Goal: Task Accomplishment & Management: Use online tool/utility

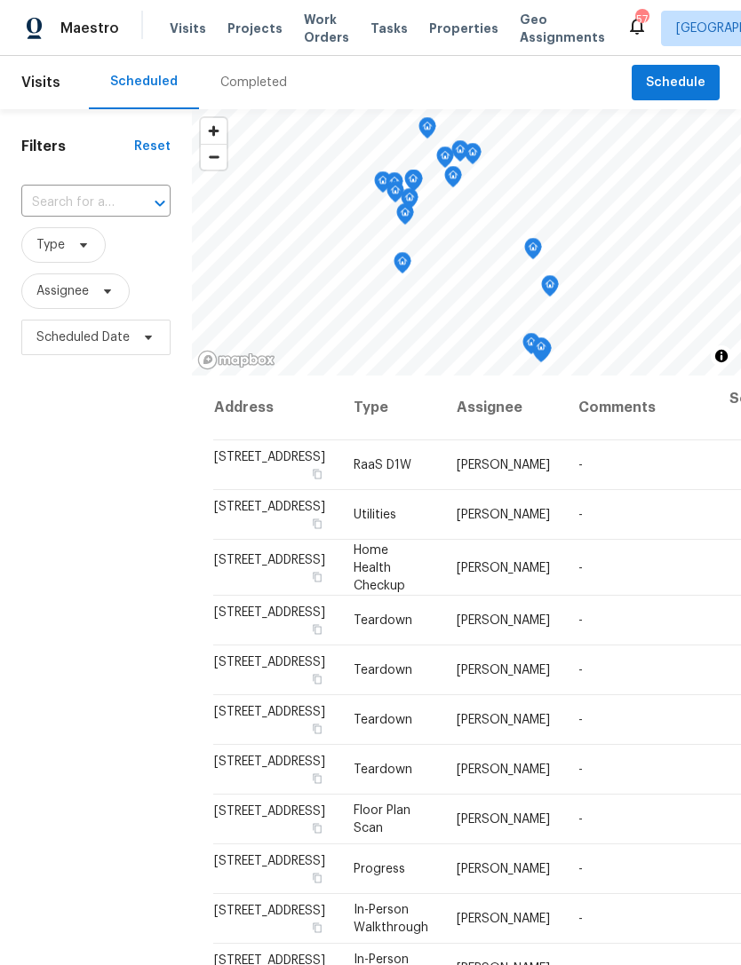
click at [242, 25] on span "Projects" at bounding box center [254, 29] width 55 height 18
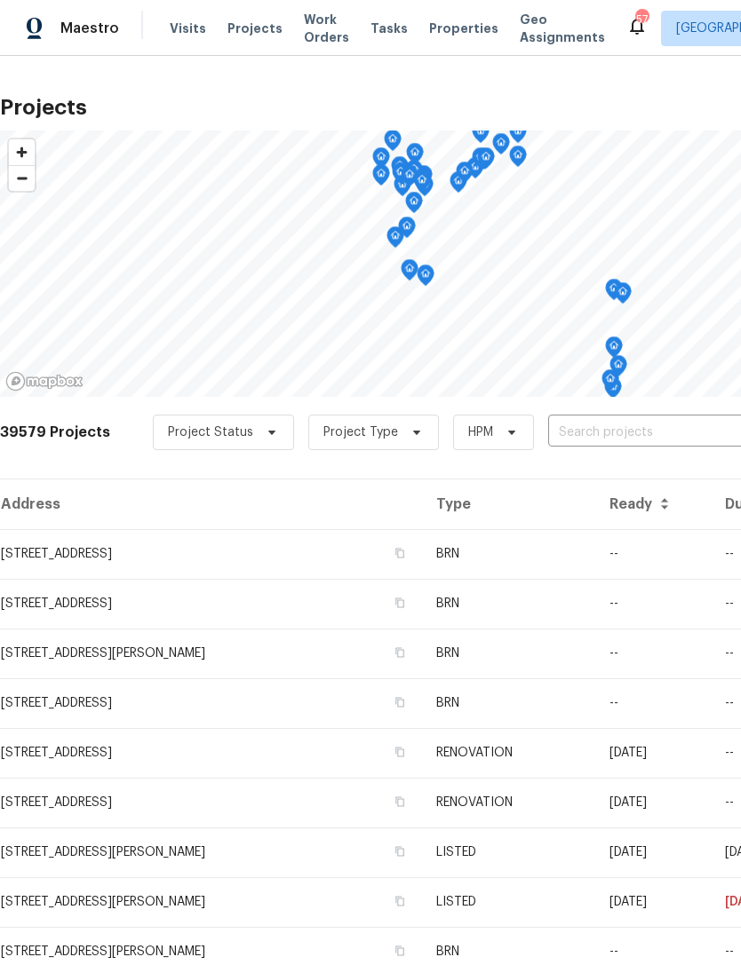
click at [627, 431] on input "text" at bounding box center [649, 433] width 203 height 28
type input "561 ne"
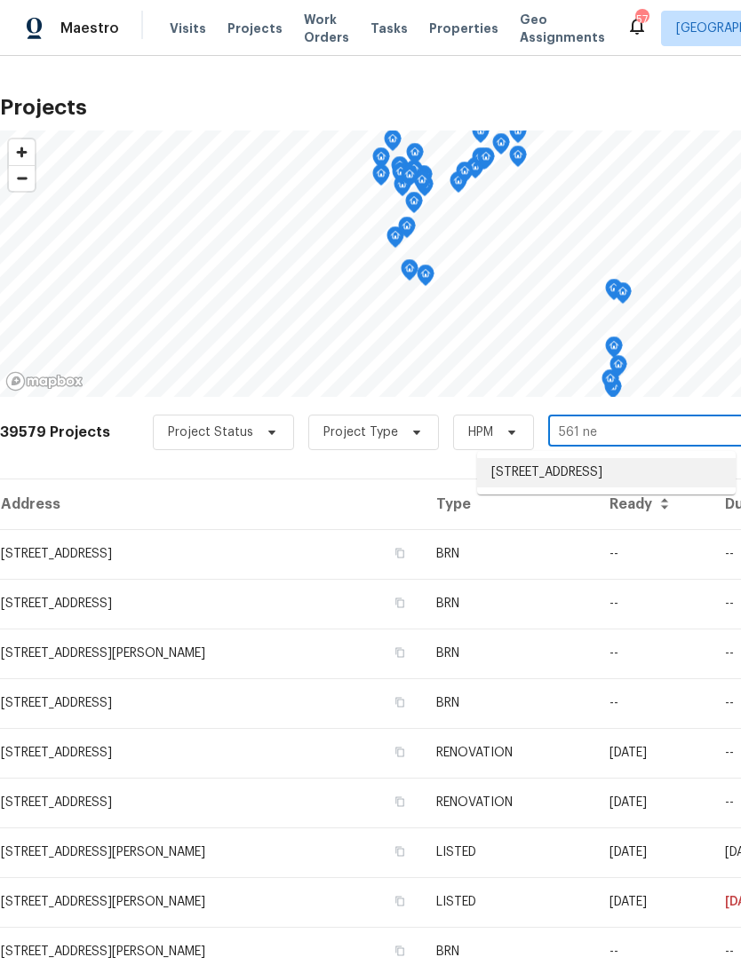
click at [615, 474] on li "[STREET_ADDRESS]" at bounding box center [606, 472] width 258 height 29
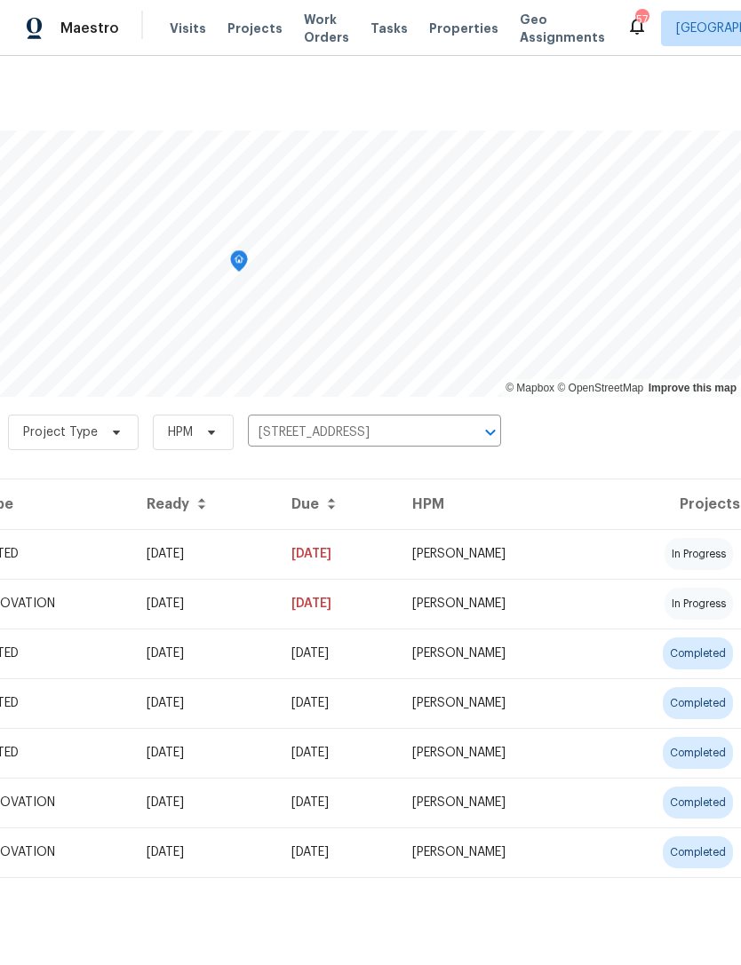
scroll to position [0, 263]
click at [398, 556] on td "[DATE]" at bounding box center [337, 554] width 121 height 50
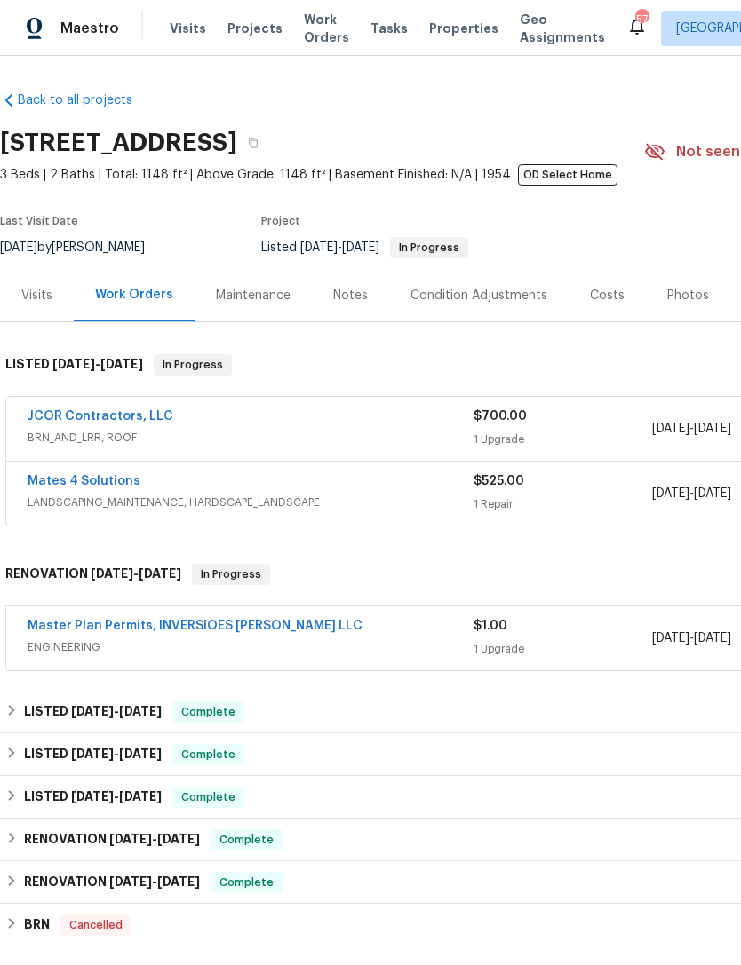
click at [402, 429] on div "JCOR Contractors, LLC" at bounding box center [251, 418] width 446 height 21
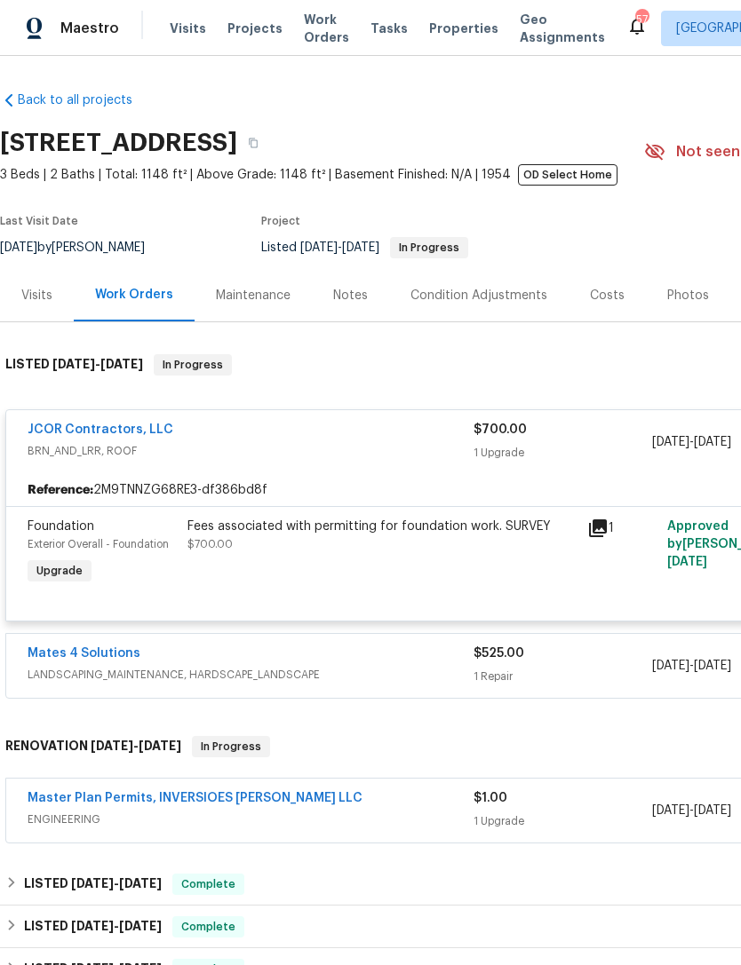
click at [391, 537] on div "Fees associated with permitting for foundation work. SURVEY $700.00" at bounding box center [381, 536] width 389 height 36
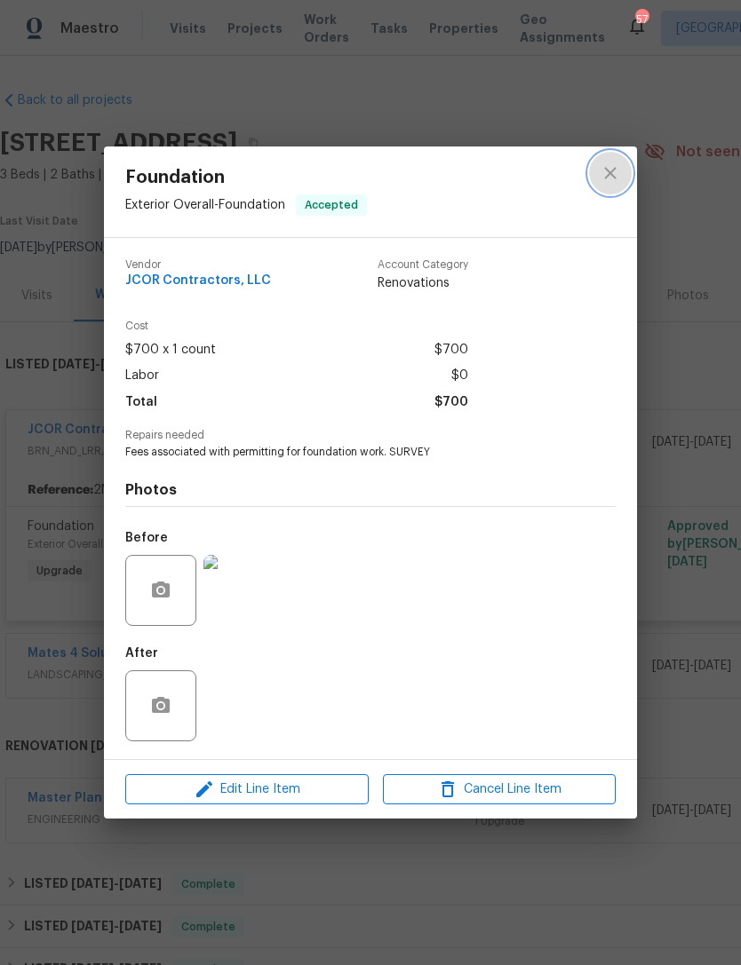
click at [610, 163] on icon "close" at bounding box center [609, 173] width 21 height 21
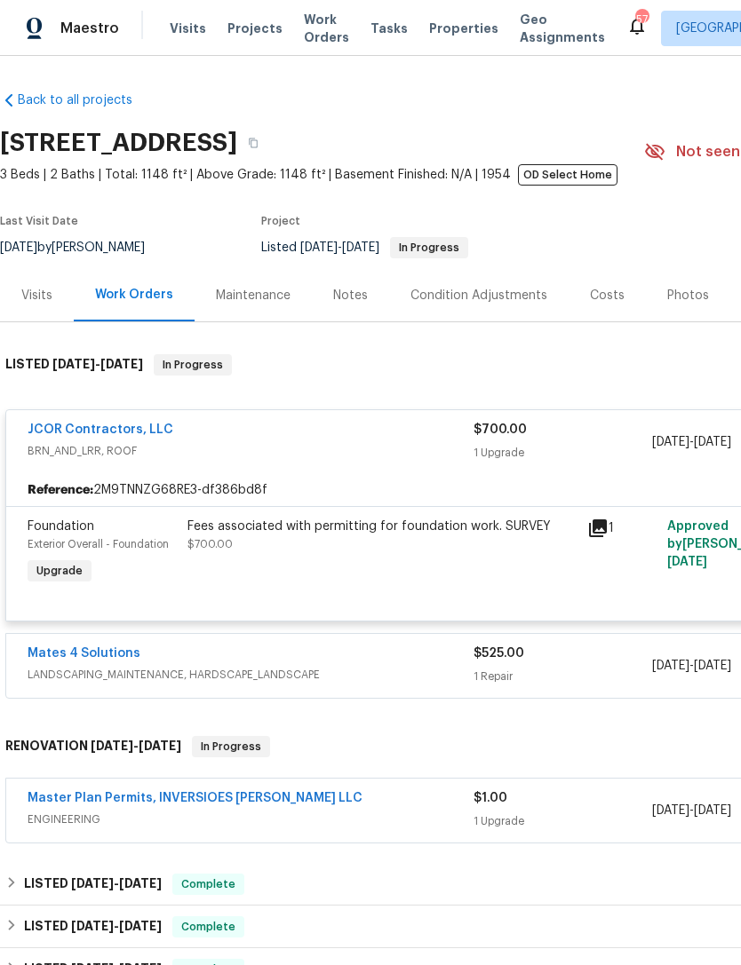
click at [358, 449] on span "BRN_AND_LRR, ROOF" at bounding box center [251, 451] width 446 height 18
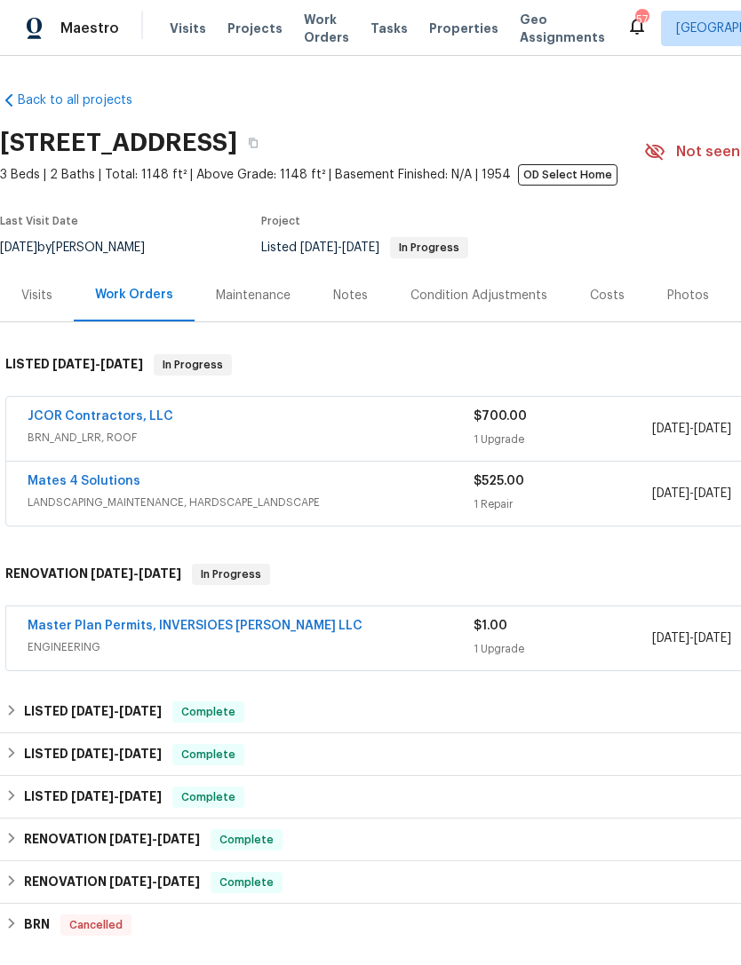
click at [392, 423] on div "JCOR Contractors, LLC" at bounding box center [251, 418] width 446 height 21
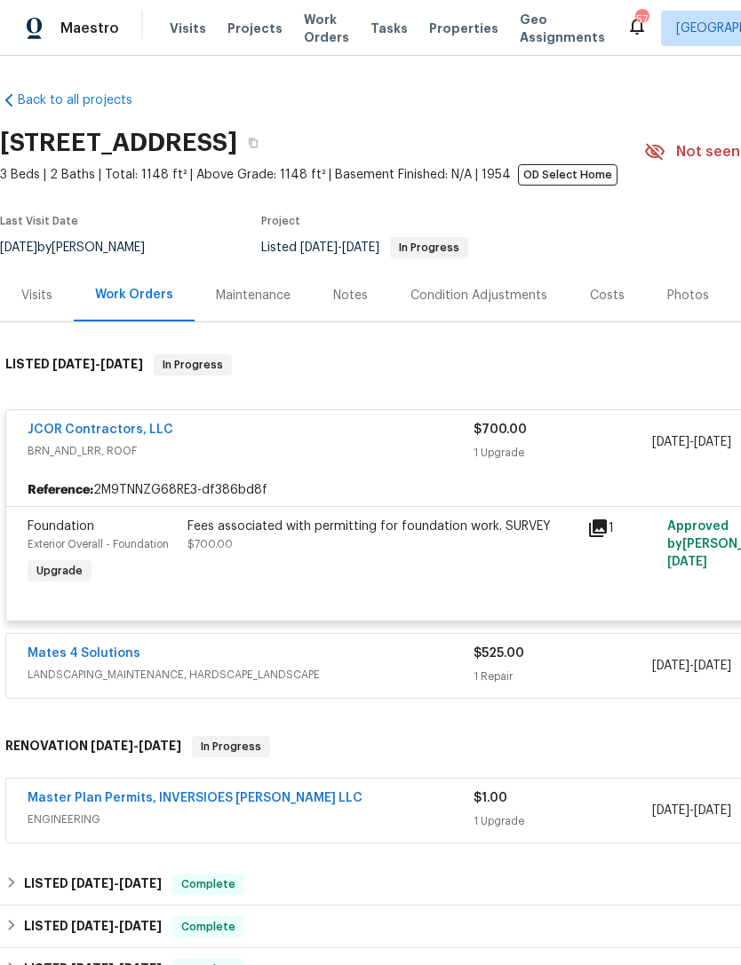
click at [389, 452] on span "BRN_AND_LRR, ROOF" at bounding box center [251, 451] width 446 height 18
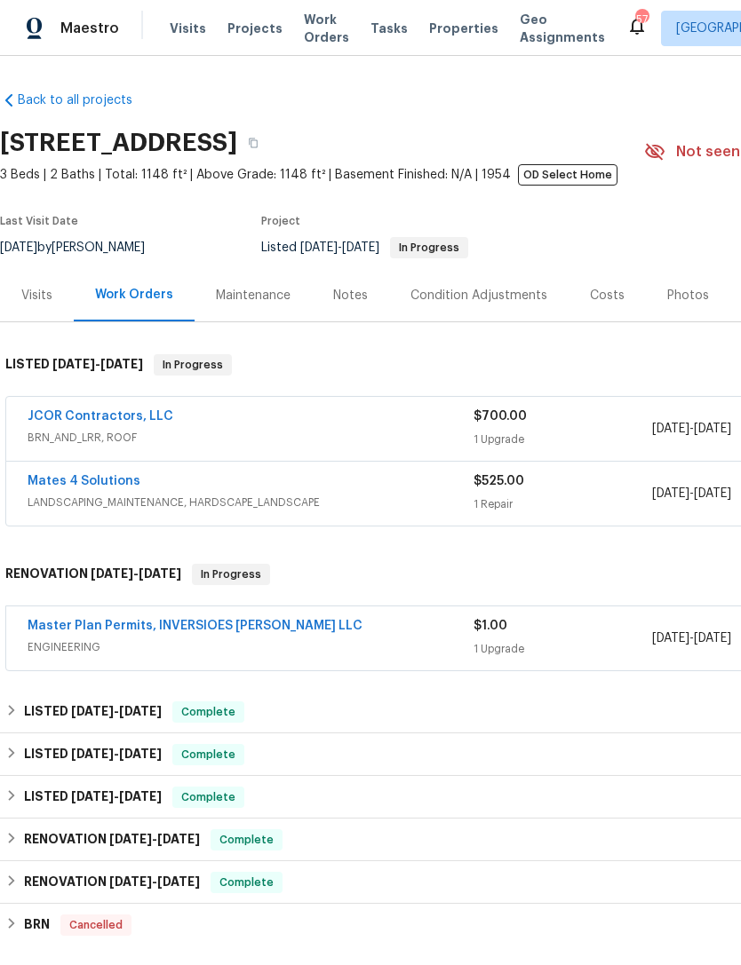
click at [395, 424] on div "JCOR Contractors, LLC" at bounding box center [251, 418] width 446 height 21
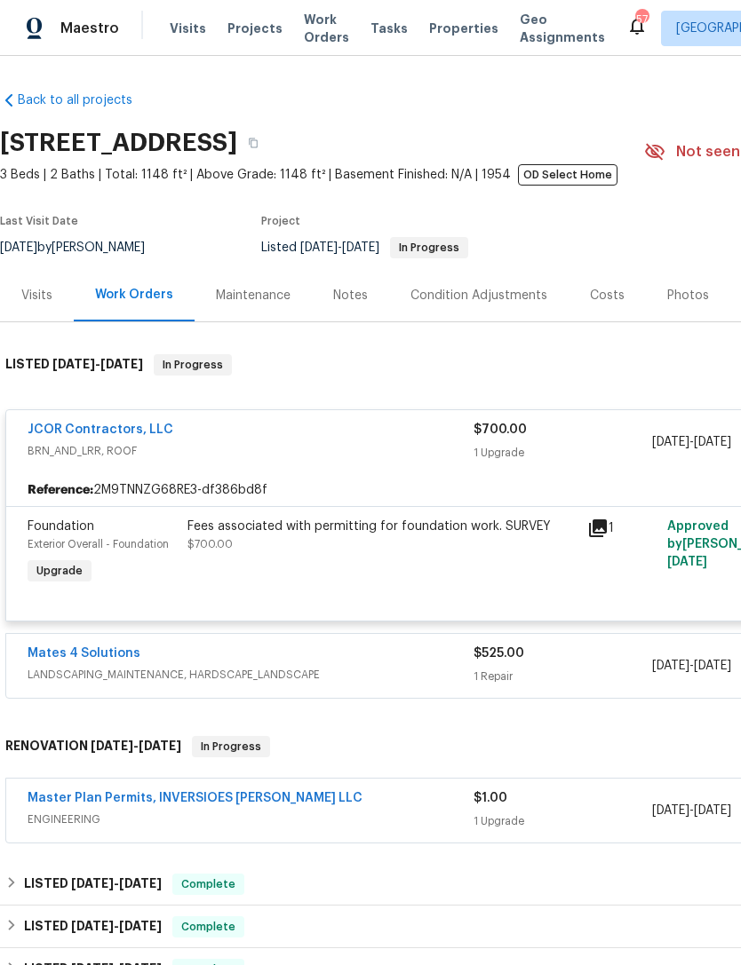
click at [358, 552] on div "Fees associated with permitting for foundation work. SURVEY $700.00" at bounding box center [381, 536] width 389 height 36
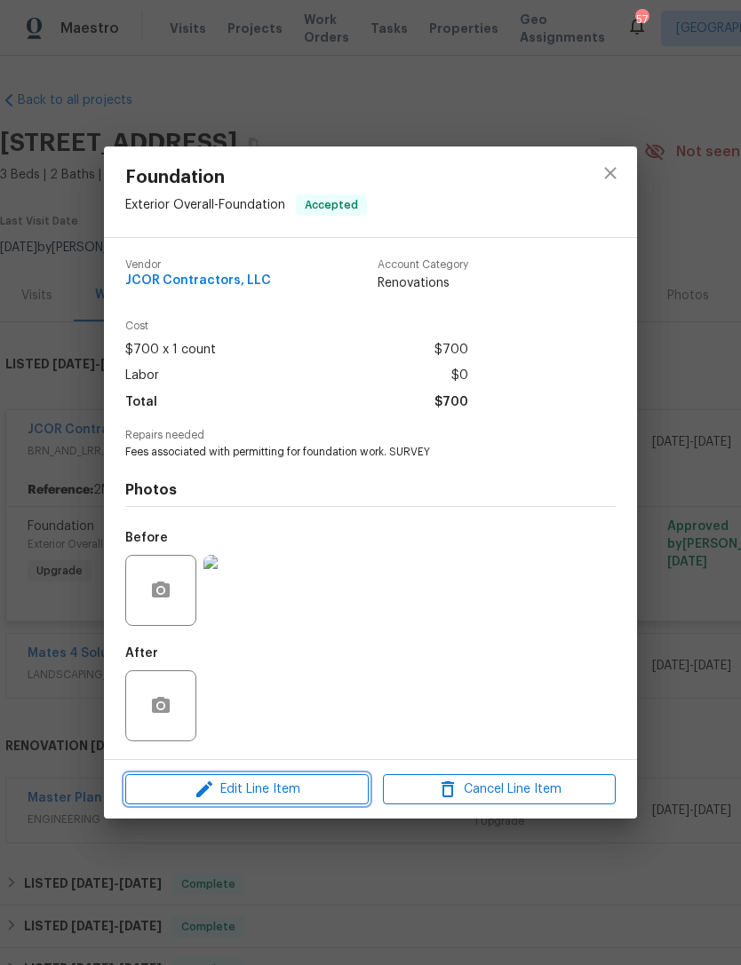
click at [319, 786] on span "Edit Line Item" at bounding box center [247, 790] width 233 height 22
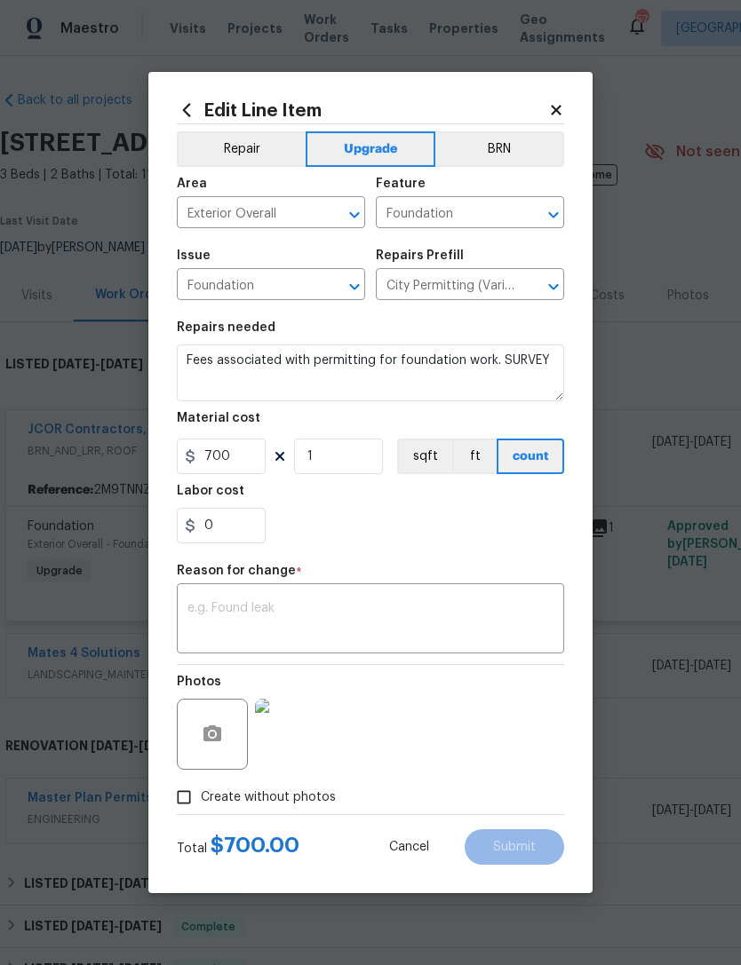
click at [561, 102] on icon at bounding box center [556, 110] width 16 height 16
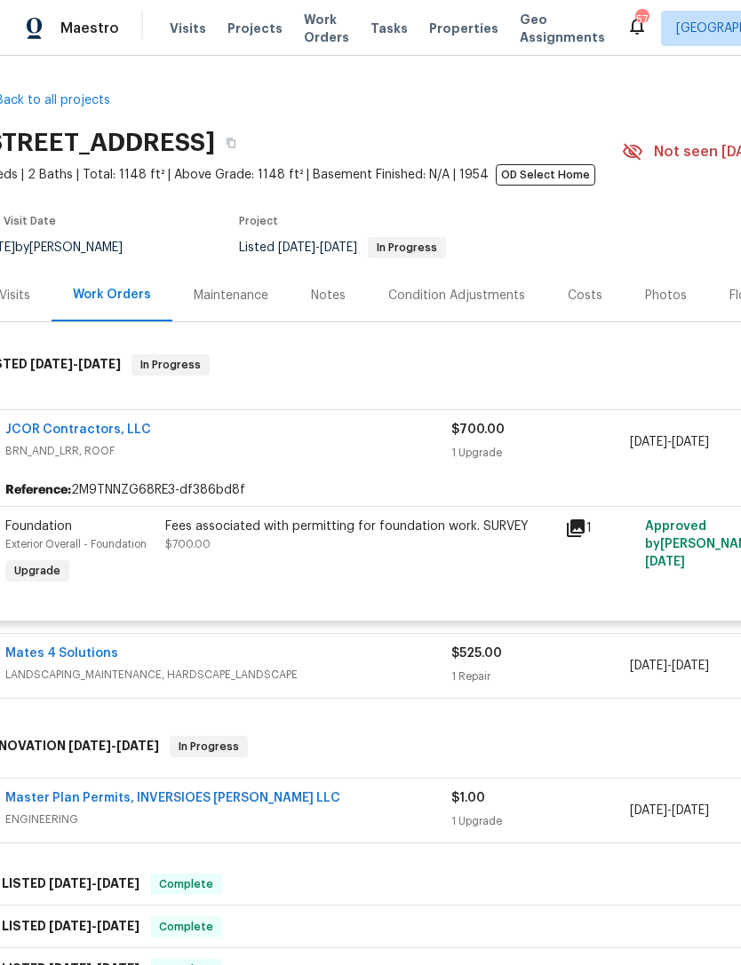
scroll to position [0, 13]
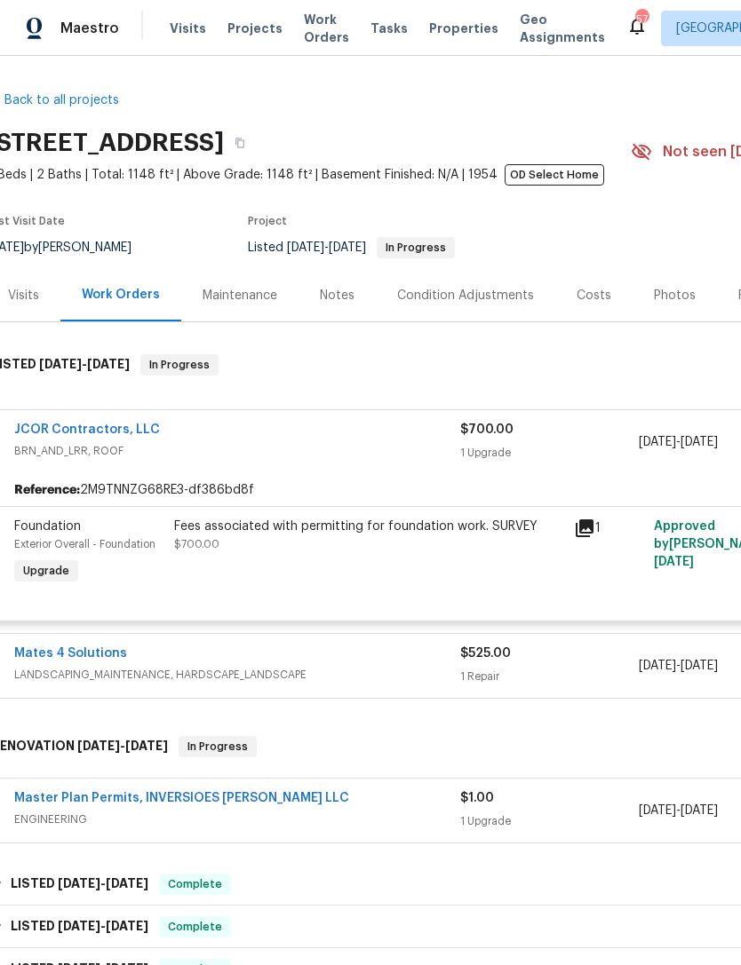
click at [314, 28] on span "Work Orders" at bounding box center [326, 29] width 45 height 36
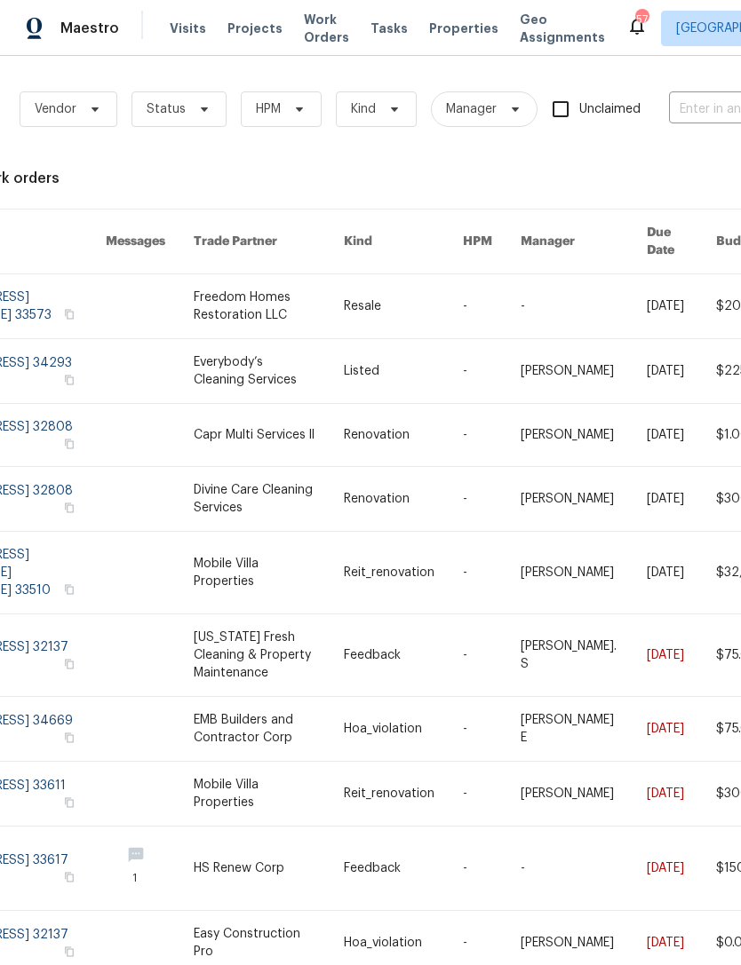
scroll to position [0, 202]
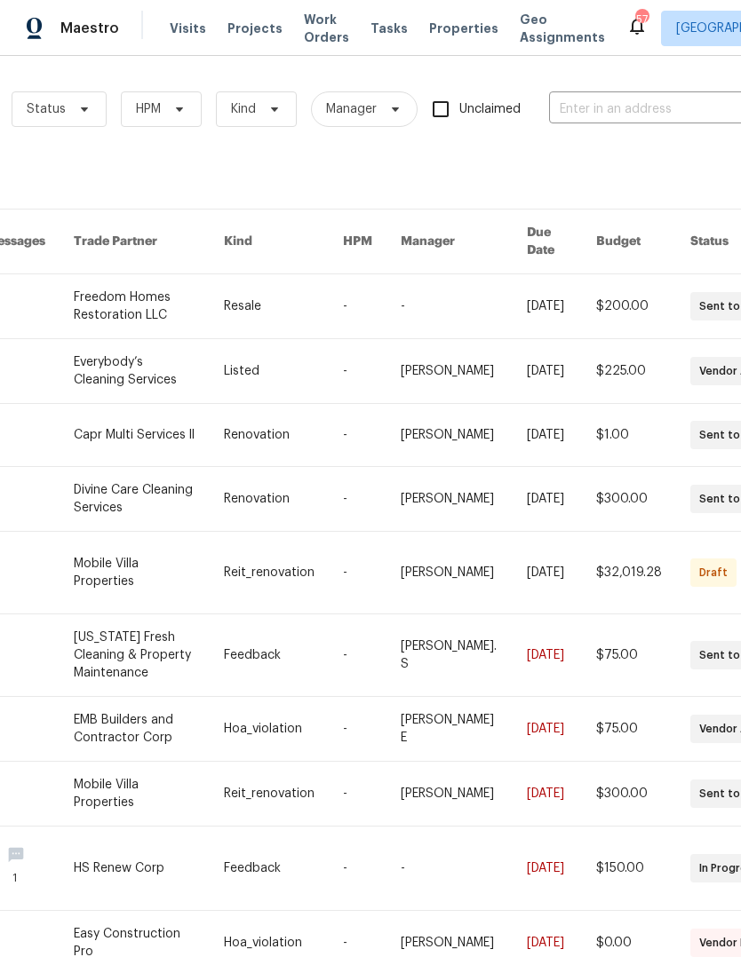
click at [647, 105] on input "text" at bounding box center [638, 110] width 178 height 28
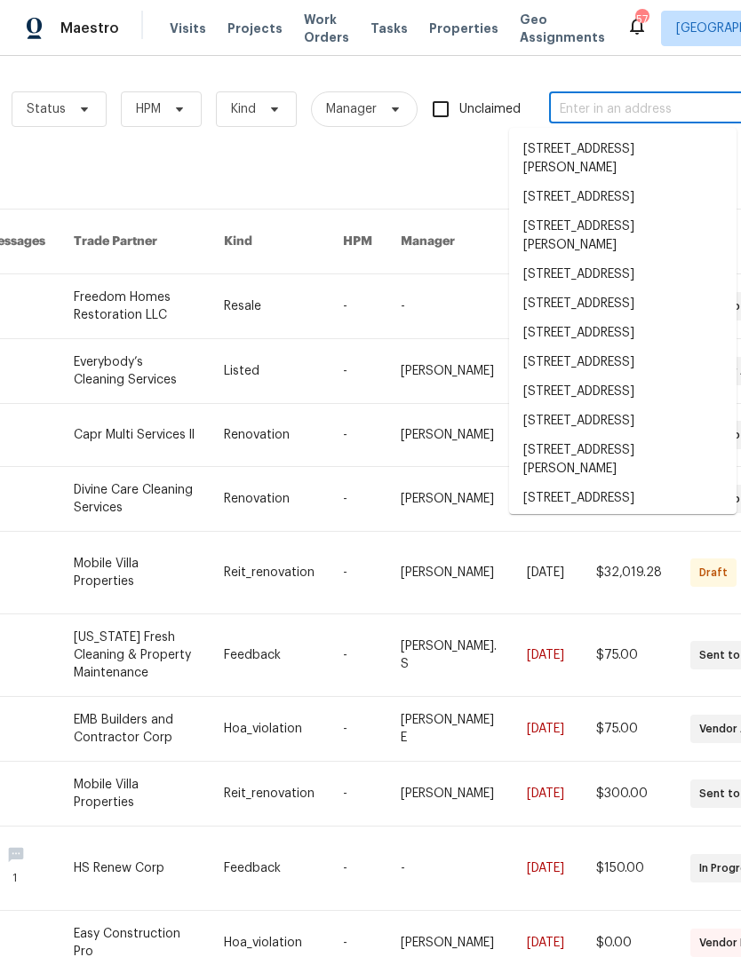
scroll to position [2, 0]
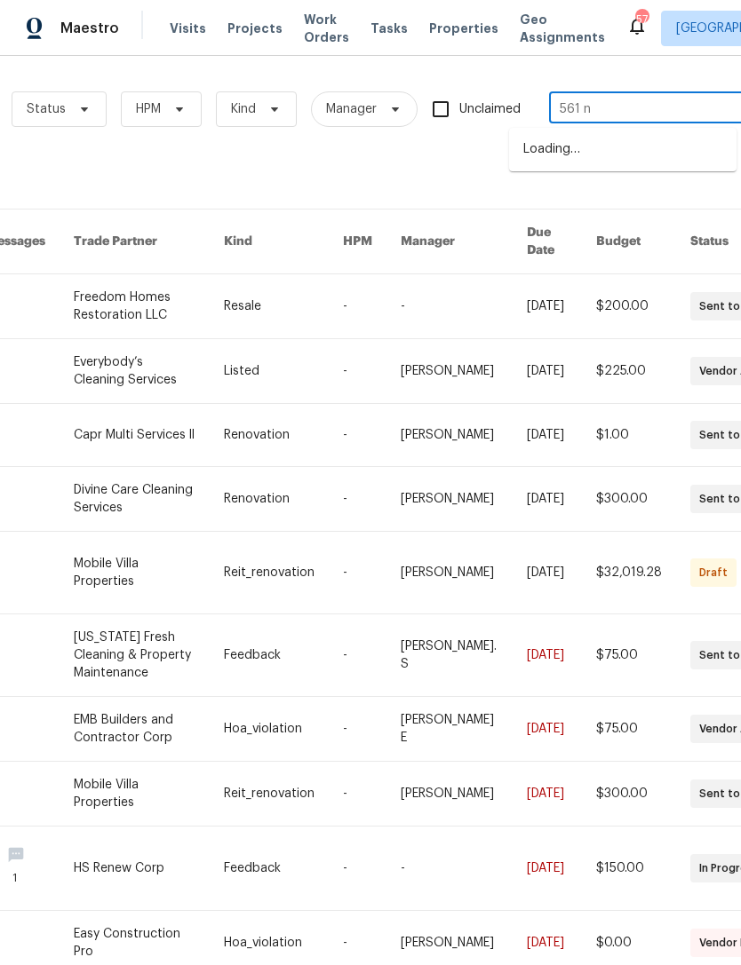
type input "561 ne"
click at [621, 155] on li "[STREET_ADDRESS]" at bounding box center [622, 149] width 227 height 29
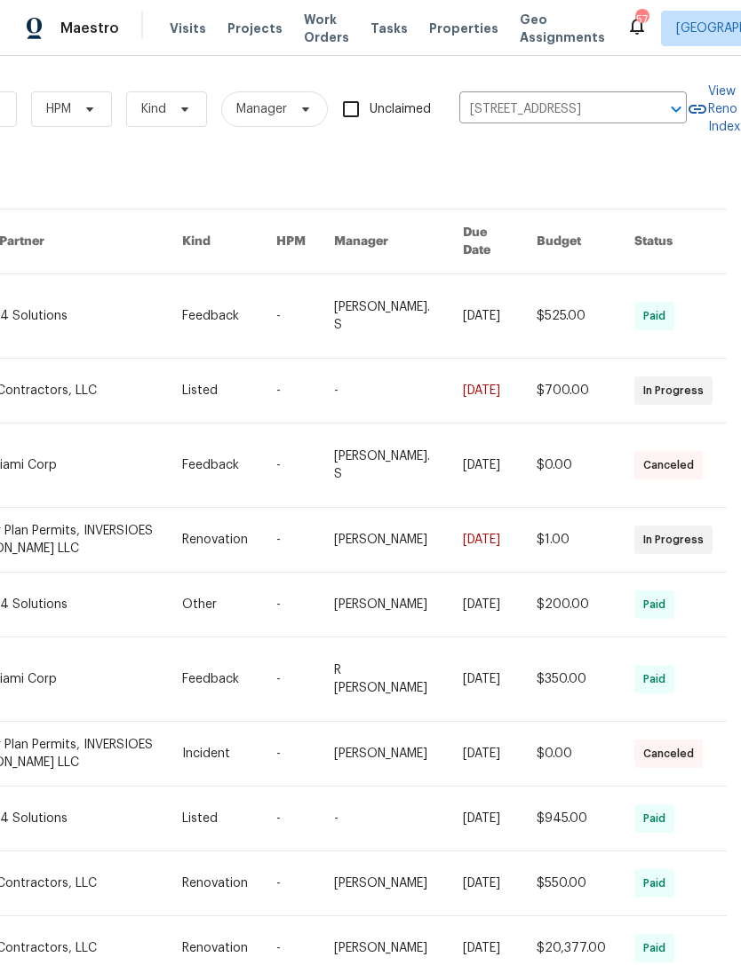
scroll to position [0, 292]
click at [417, 368] on link at bounding box center [399, 391] width 130 height 64
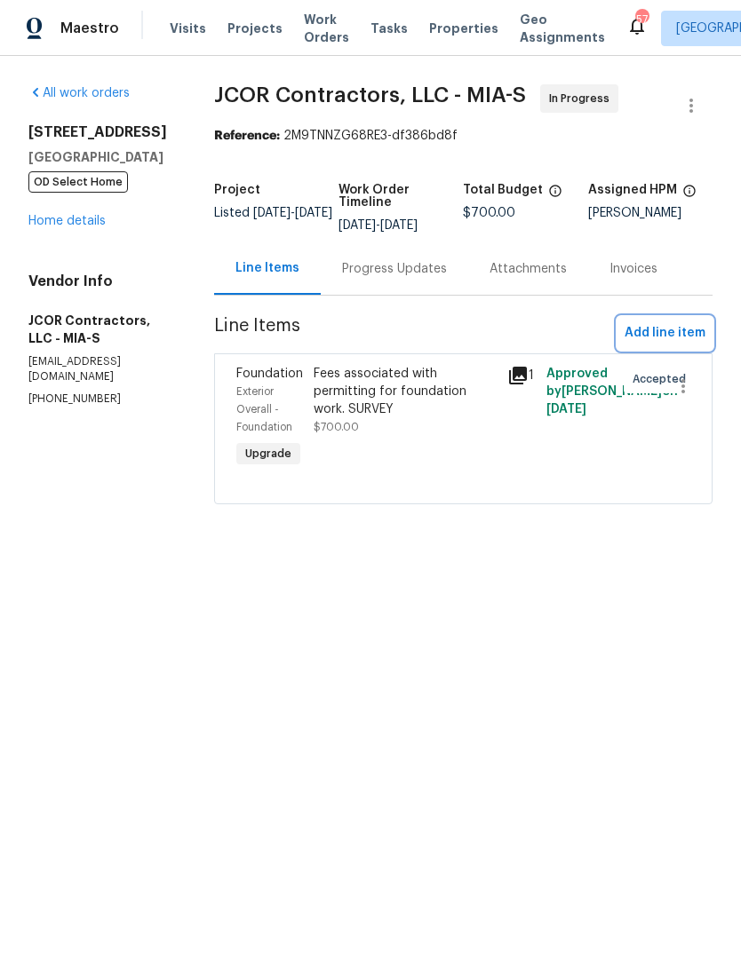
click at [663, 332] on span "Add line item" at bounding box center [664, 333] width 81 height 22
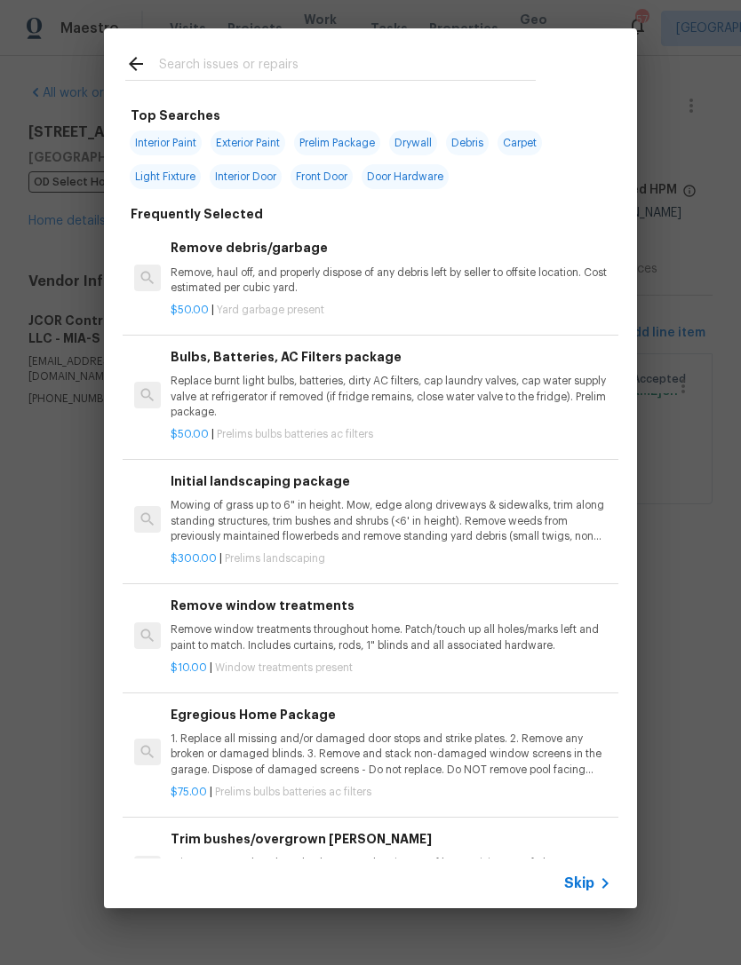
click at [381, 60] on input "text" at bounding box center [347, 66] width 377 height 27
type input "Fee"
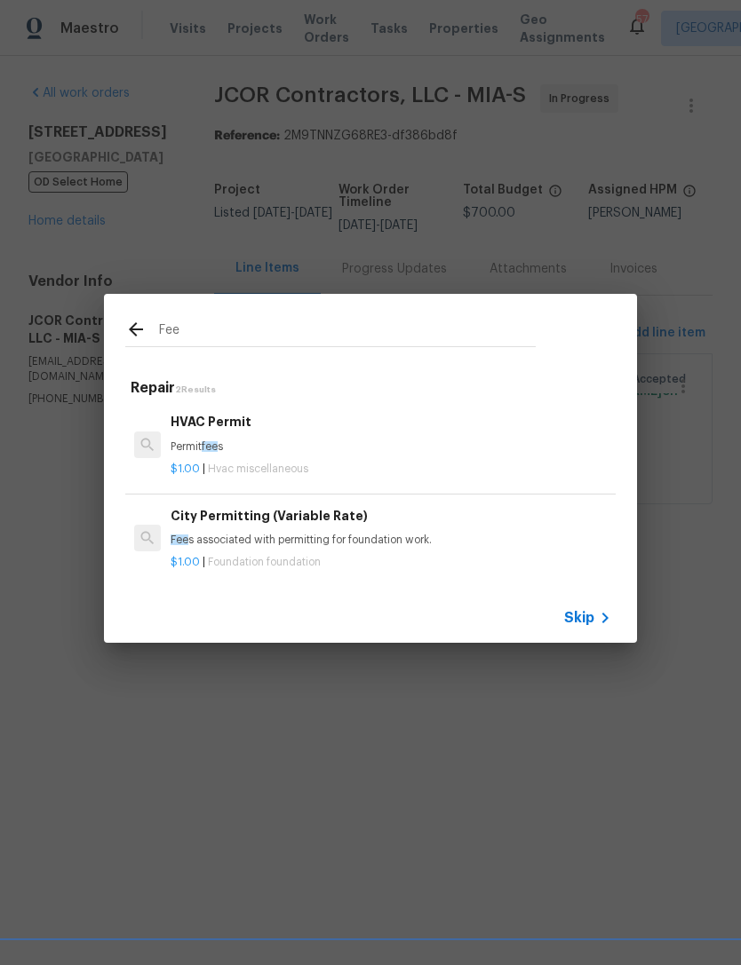
click at [332, 523] on h6 "City Permitting (Variable Rate)" at bounding box center [391, 516] width 441 height 20
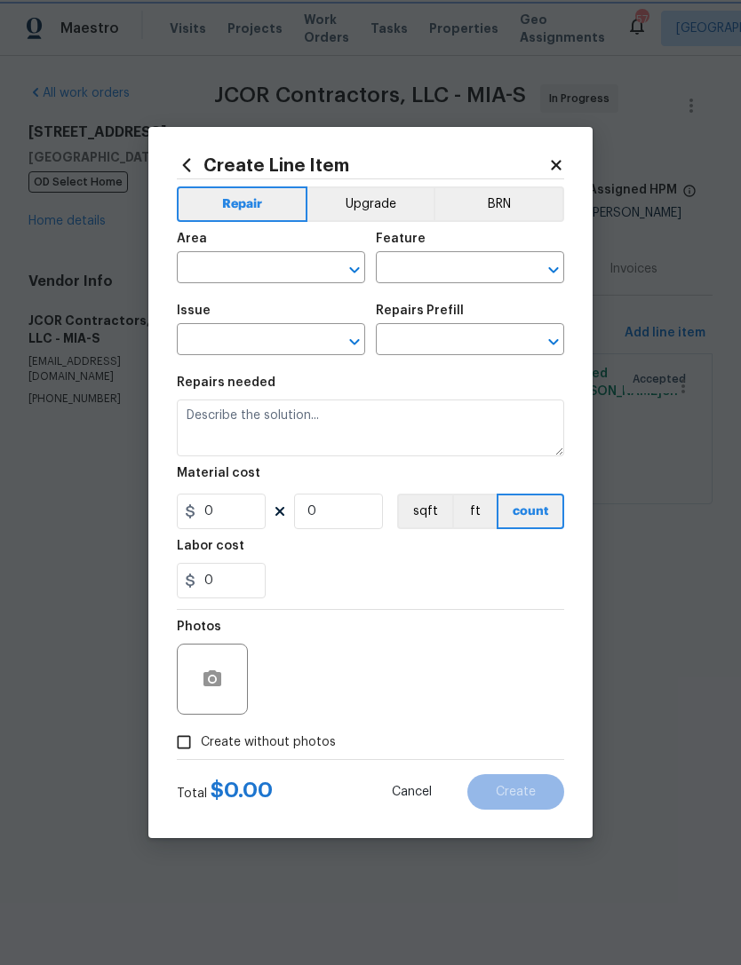
type input "Foundation"
type textarea "Fees associated with permitting for foundation work."
type input "1"
type input "City Permitting (Variable Rate) $1.00"
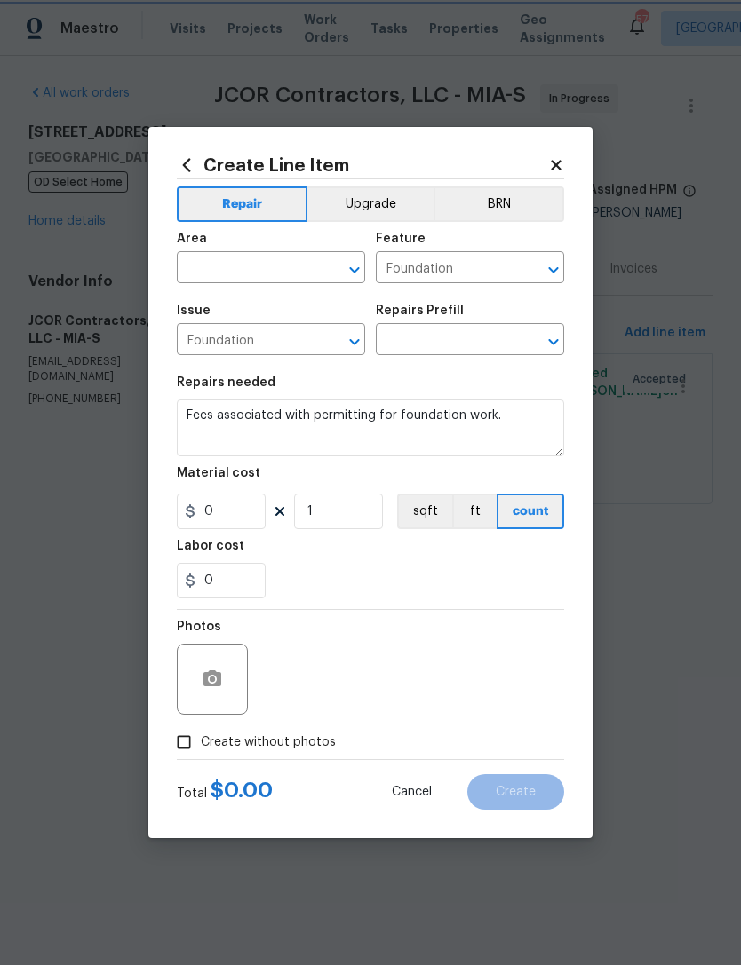
type input "1"
click at [278, 259] on input "text" at bounding box center [246, 270] width 139 height 28
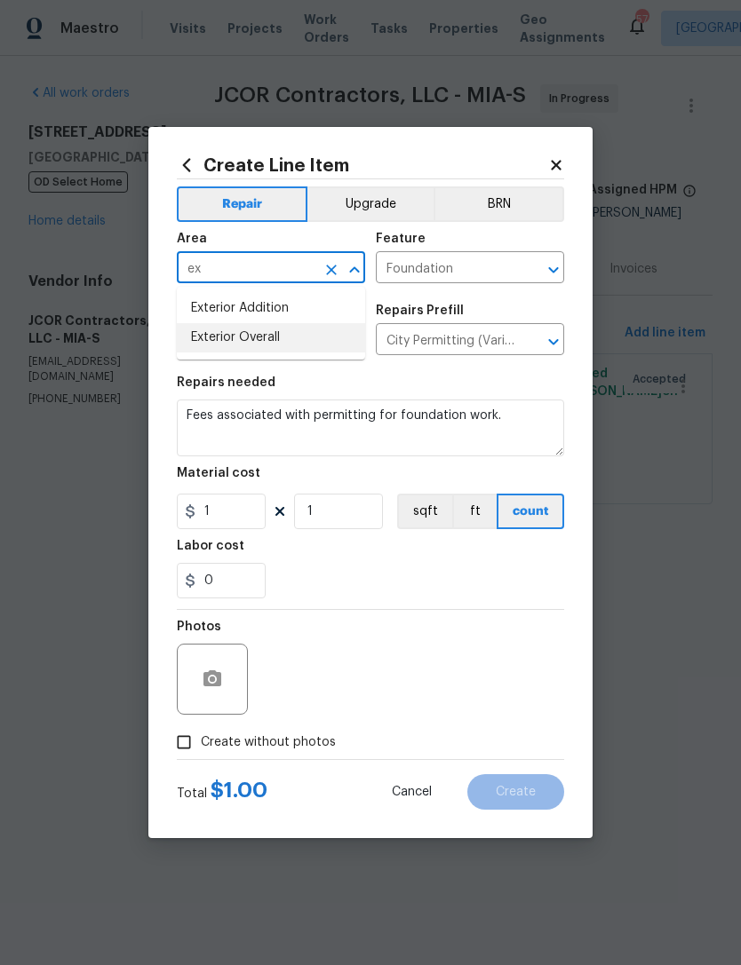
click at [268, 332] on li "Exterior Overall" at bounding box center [271, 337] width 188 height 29
type input "Exterior Overall"
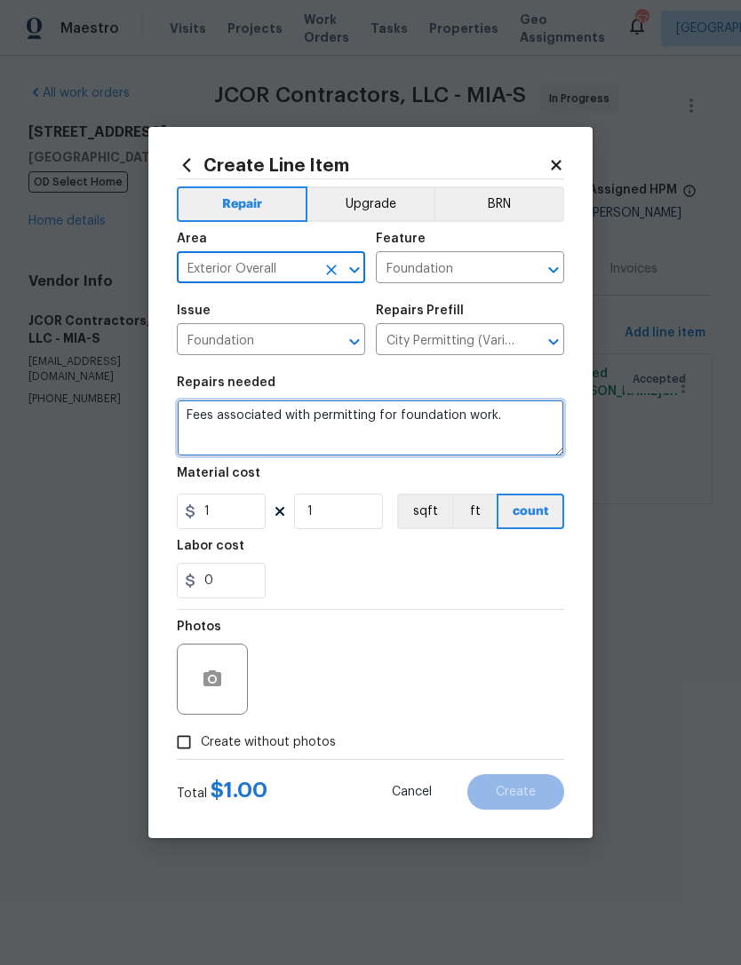
click at [533, 427] on textarea "Fees associated with permitting for foundation work." at bounding box center [370, 428] width 387 height 57
type textarea "Fees associated with permitting for foundation work. REVISIONS FEE"
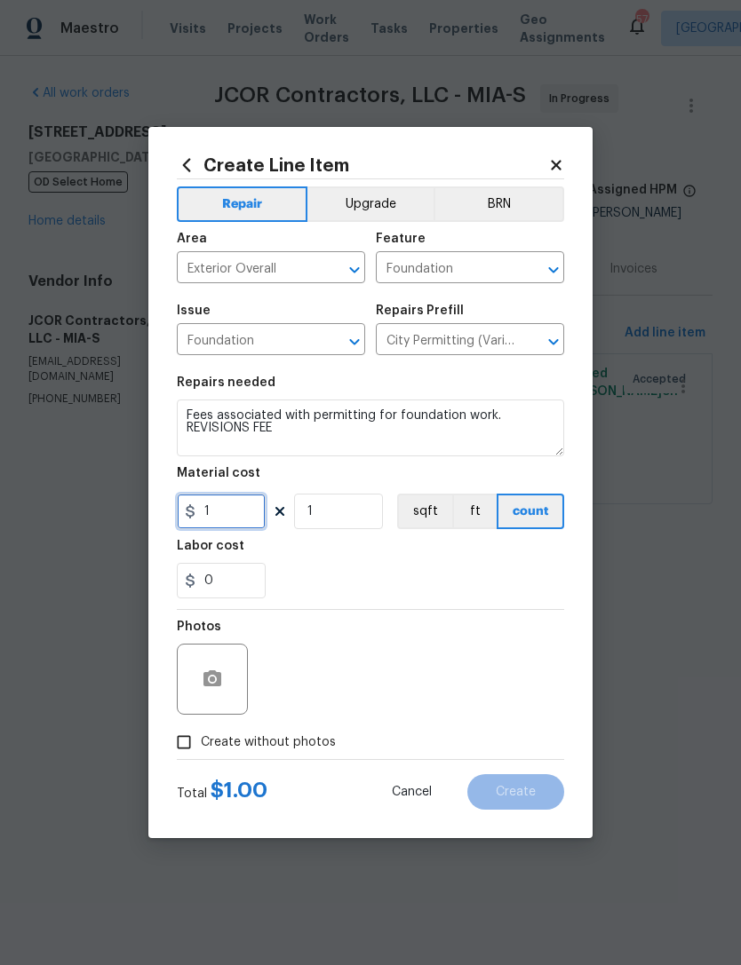
click at [243, 513] on input "1" at bounding box center [221, 512] width 89 height 36
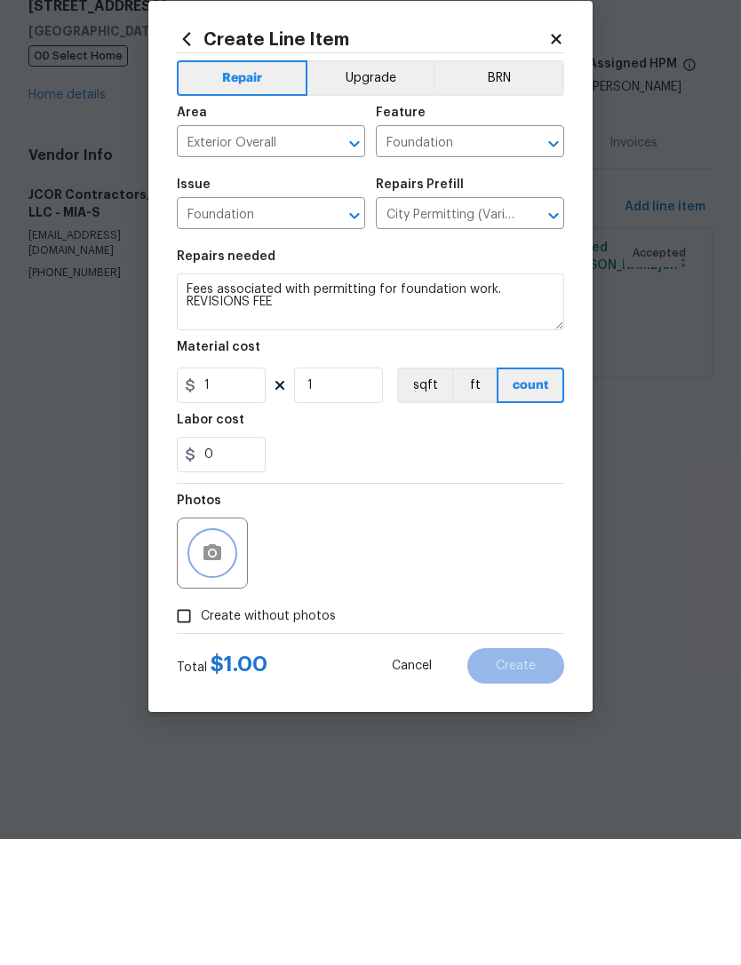
click at [225, 658] on button "button" at bounding box center [212, 679] width 43 height 43
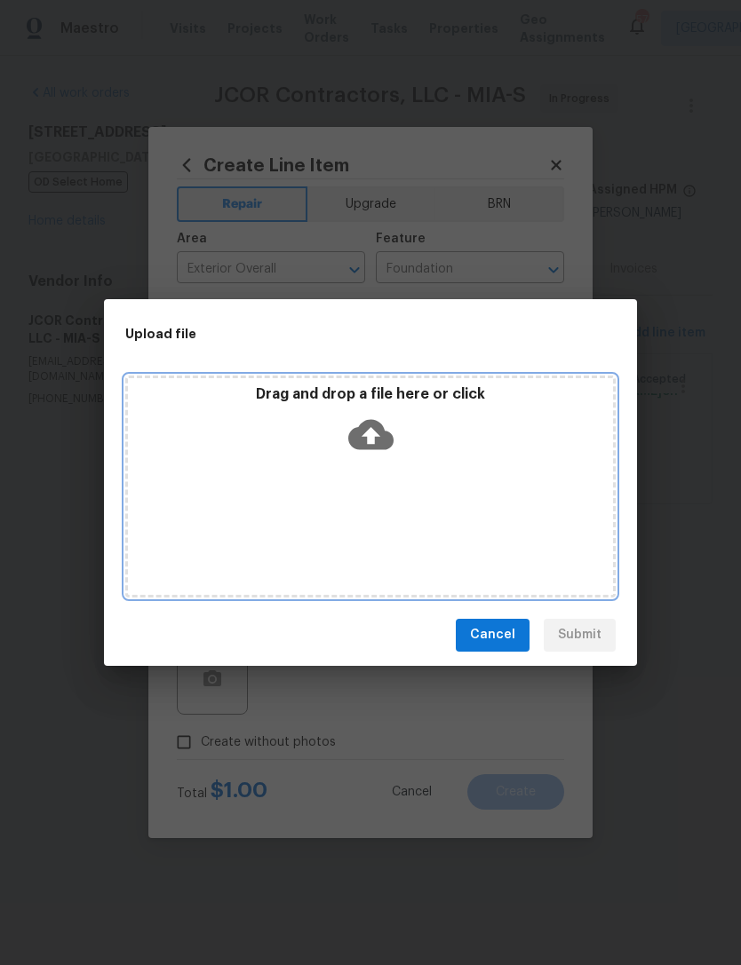
click at [367, 426] on icon at bounding box center [370, 434] width 45 height 30
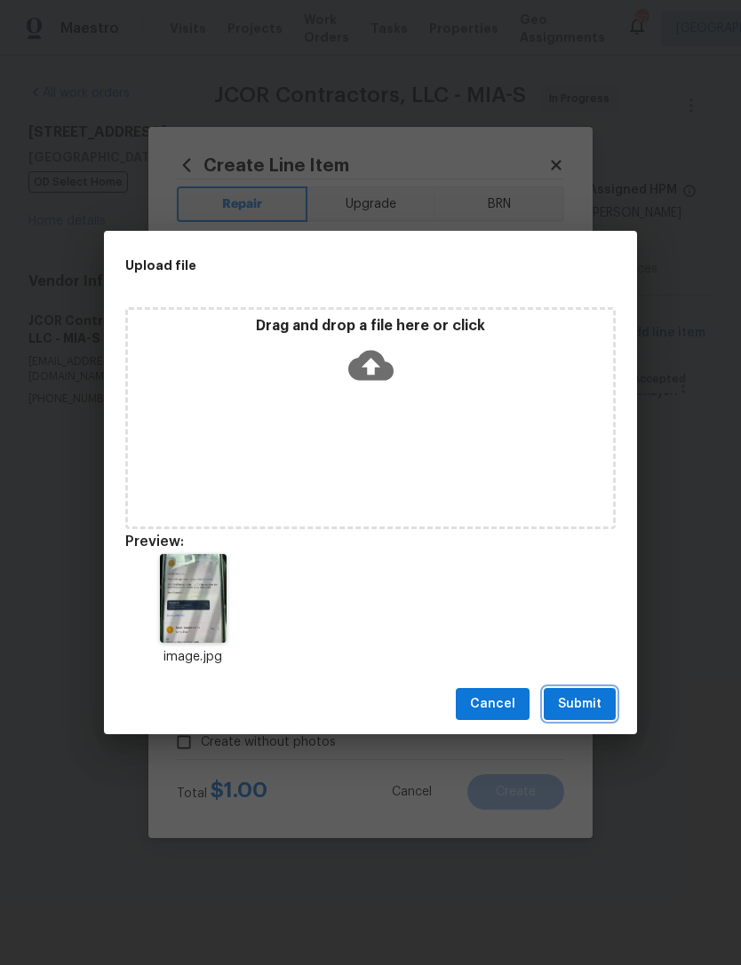
click at [581, 711] on span "Submit" at bounding box center [580, 705] width 44 height 22
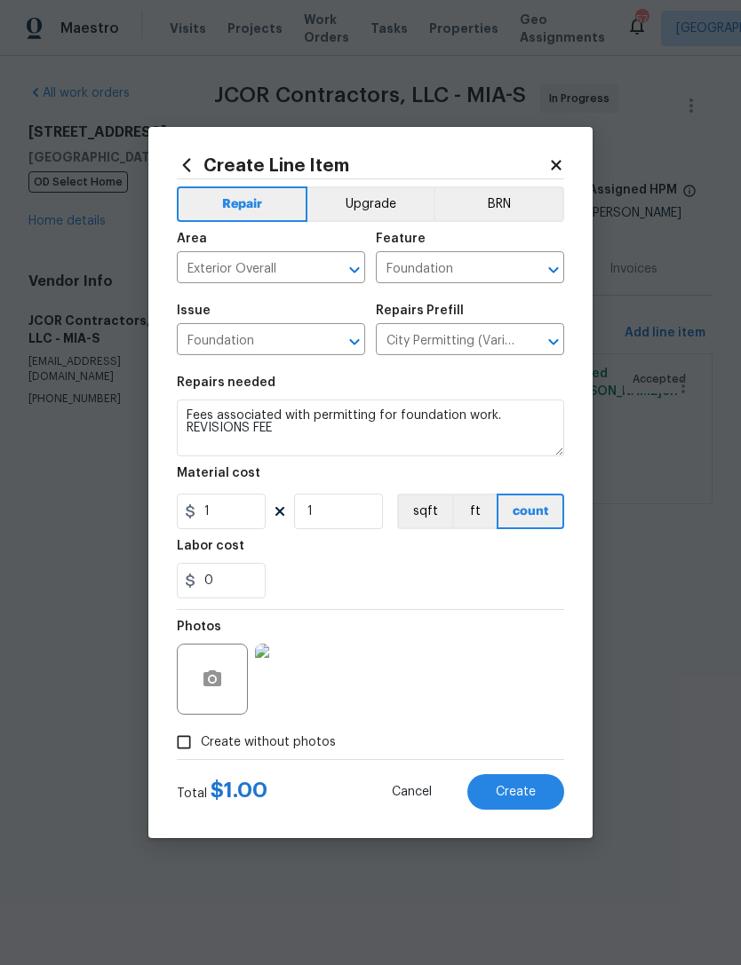
click at [522, 795] on span "Create" at bounding box center [516, 792] width 40 height 13
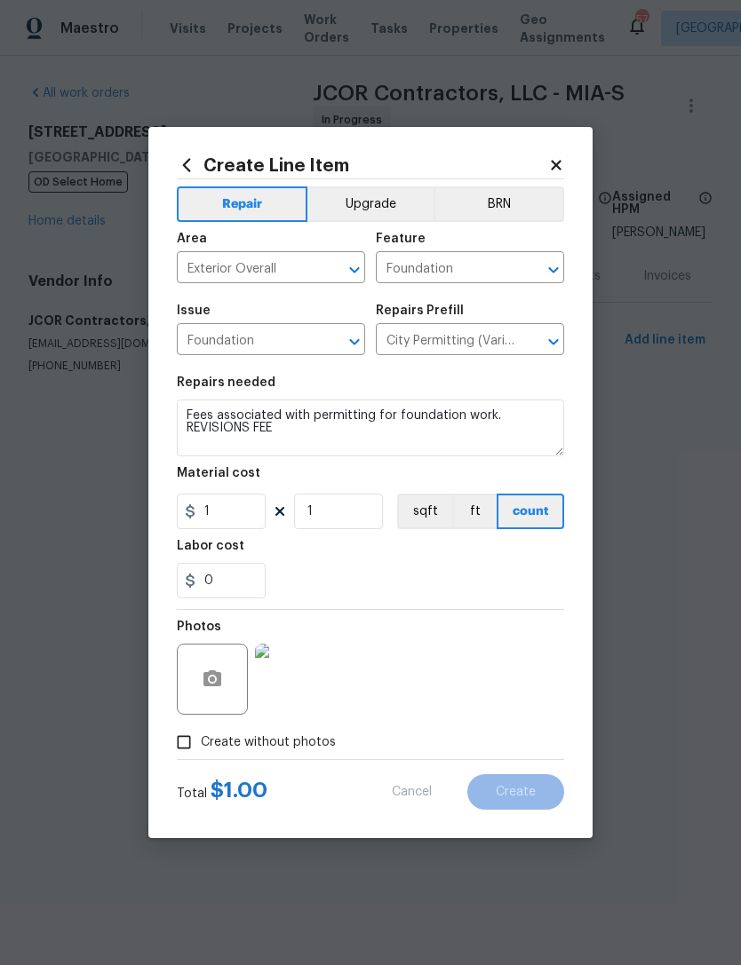
type input "0"
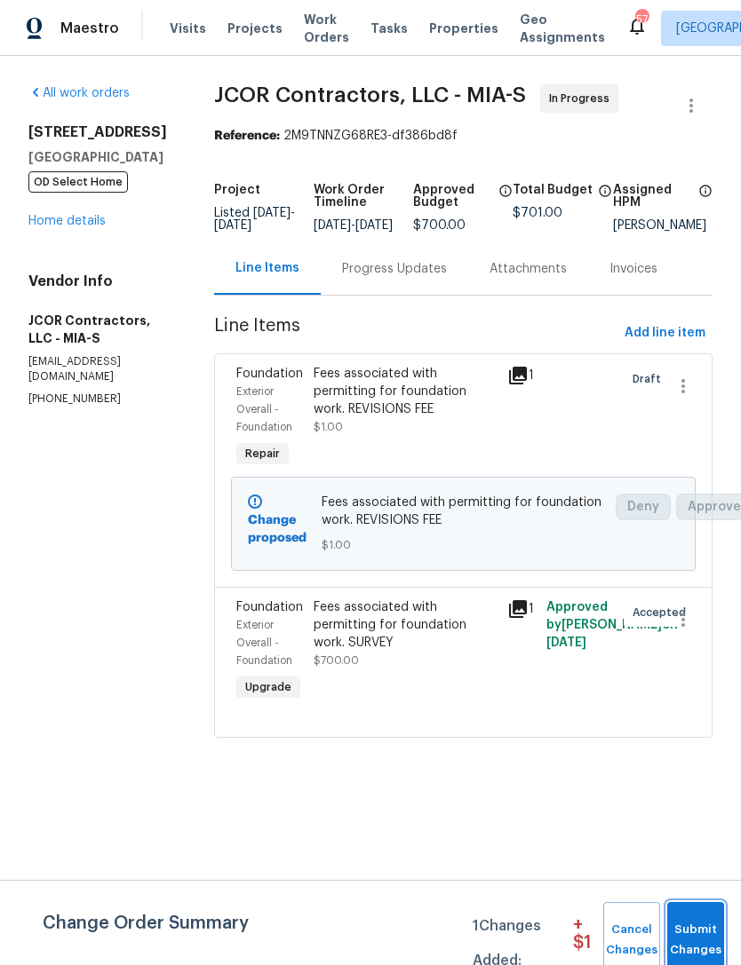
click at [695, 935] on span "Submit Changes" at bounding box center [695, 940] width 39 height 41
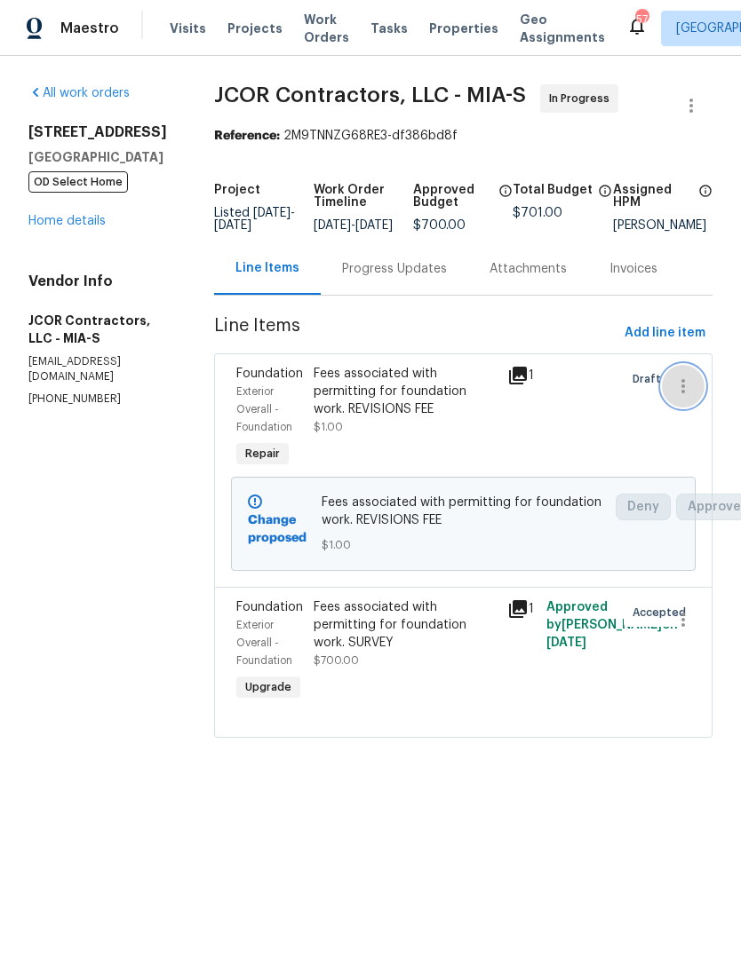
click at [681, 397] on icon "button" at bounding box center [682, 386] width 21 height 21
click at [643, 451] on div at bounding box center [370, 482] width 741 height 965
